Goal: Information Seeking & Learning: Learn about a topic

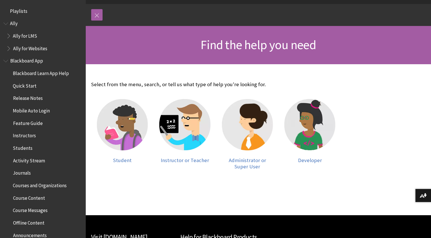
scroll to position [60, 0]
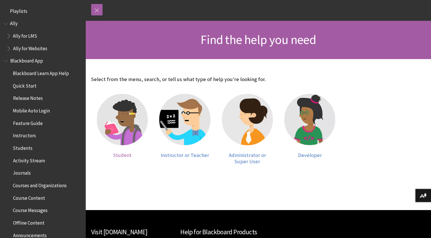
click at [130, 126] on img at bounding box center [122, 119] width 51 height 51
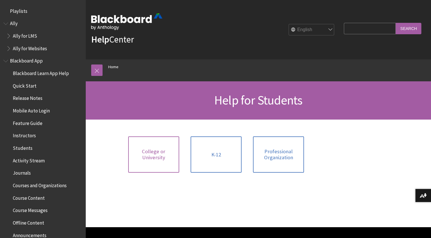
click at [153, 163] on link "College or University" at bounding box center [153, 154] width 51 height 36
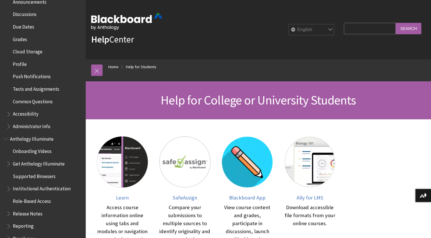
scroll to position [234, 0]
click at [39, 98] on span "Common Questions" at bounding box center [33, 100] width 40 height 8
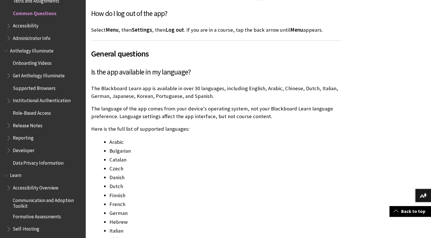
scroll to position [481, 0]
